Goal: Information Seeking & Learning: Compare options

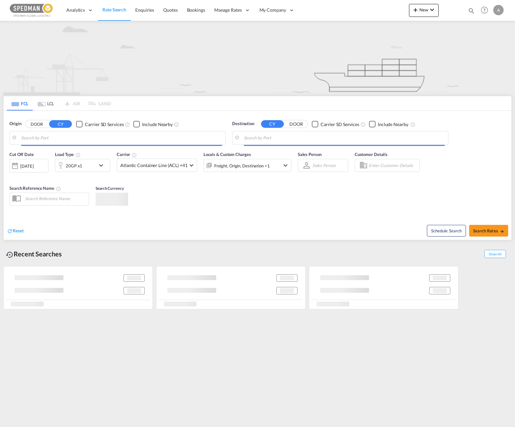
type input "Norrkoping, SENRK"
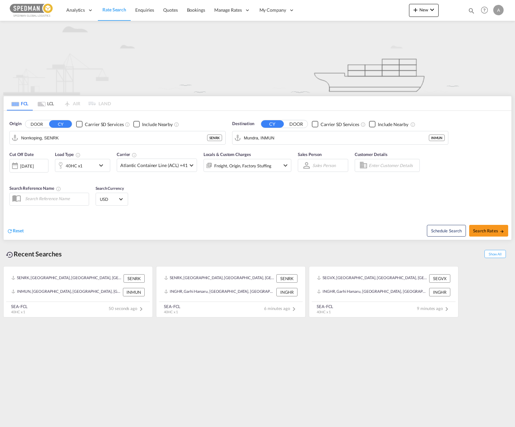
click at [43, 163] on div "[DATE]" at bounding box center [28, 166] width 39 height 14
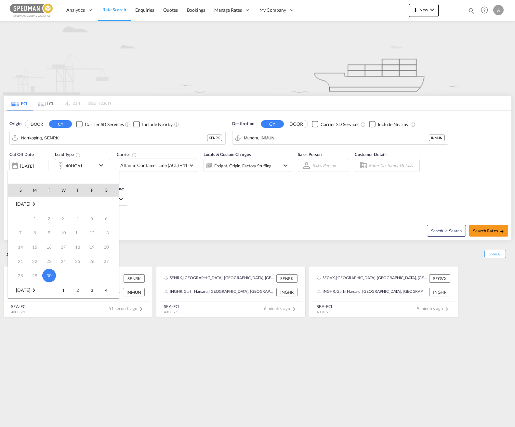
click at [38, 207] on md-icon "September 2025" at bounding box center [34, 204] width 8 height 8
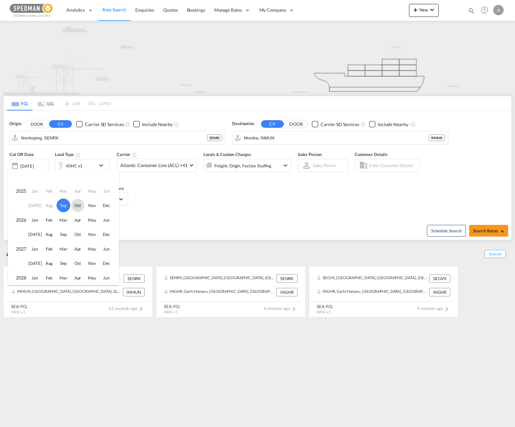
click at [73, 205] on span "Oct" at bounding box center [77, 205] width 13 height 13
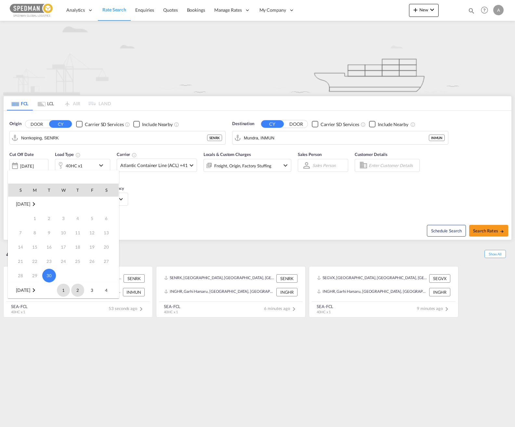
scroll to position [86, 0]
click at [153, 199] on div at bounding box center [257, 213] width 515 height 427
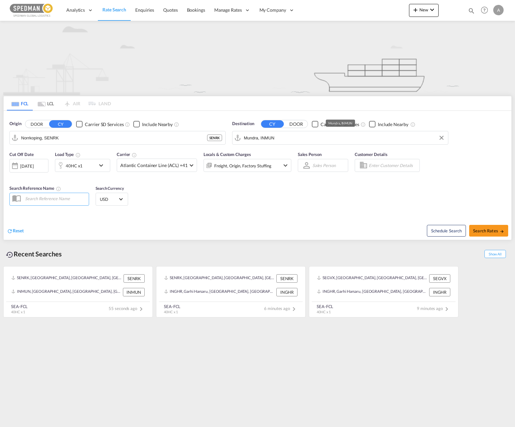
click at [305, 140] on input "Mundra, INMUN" at bounding box center [344, 138] width 201 height 10
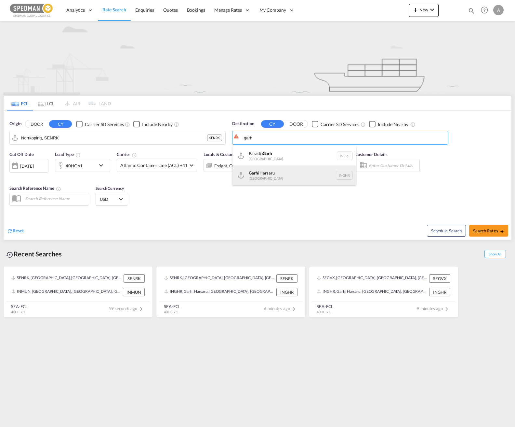
click at [276, 178] on div "Garh i Harsaru [GEOGRAPHIC_DATA] INGHR" at bounding box center [295, 176] width 124 height 20
type input "Garhi Harsaru, INGHR"
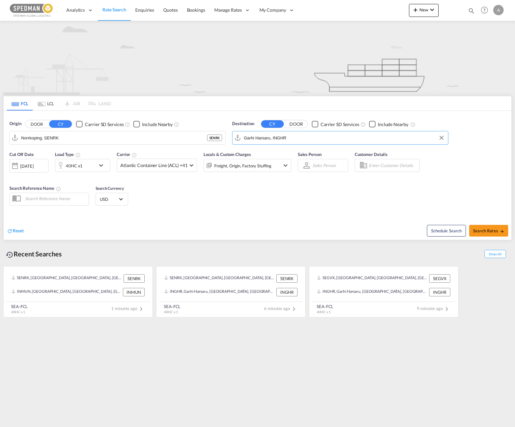
click at [331, 208] on div "Cut Off Date [DATE] [DATE] Load Type 40HC x1 Carrier Atlantic Container Line (A…" at bounding box center [258, 179] width 508 height 63
click at [498, 230] on span "Search Rates" at bounding box center [488, 230] width 31 height 5
type input "SENRK to INGHR / [DATE]"
